Goal: Task Accomplishment & Management: Complete application form

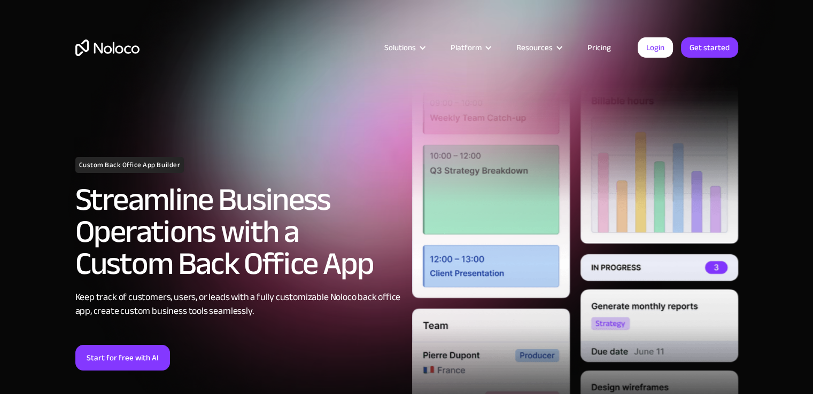
click at [155, 357] on link "Start for free with AI" at bounding box center [122, 358] width 95 height 26
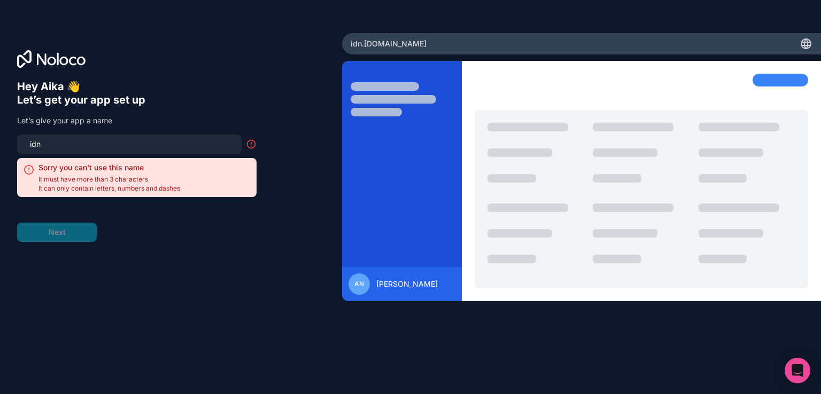
click at [100, 148] on input "idn" at bounding box center [130, 144] width 212 height 15
